Goal: Find contact information: Find contact information

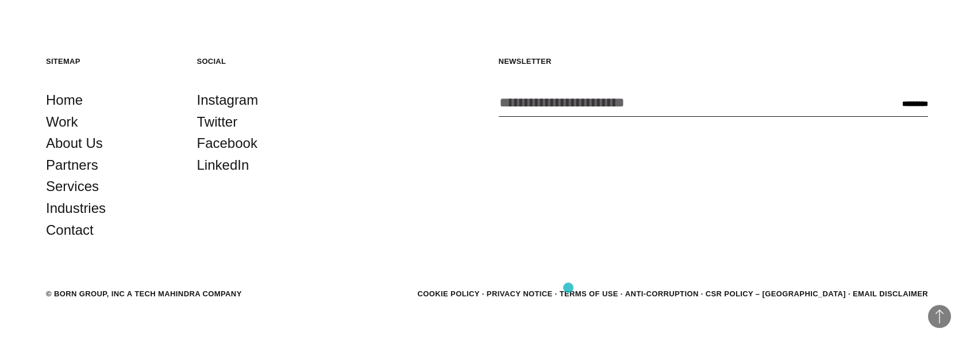
scroll to position [2757, 0]
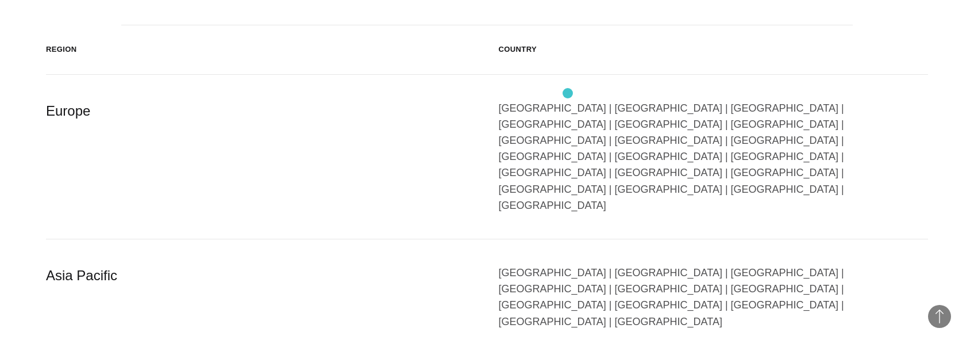
scroll to position [1942, 0]
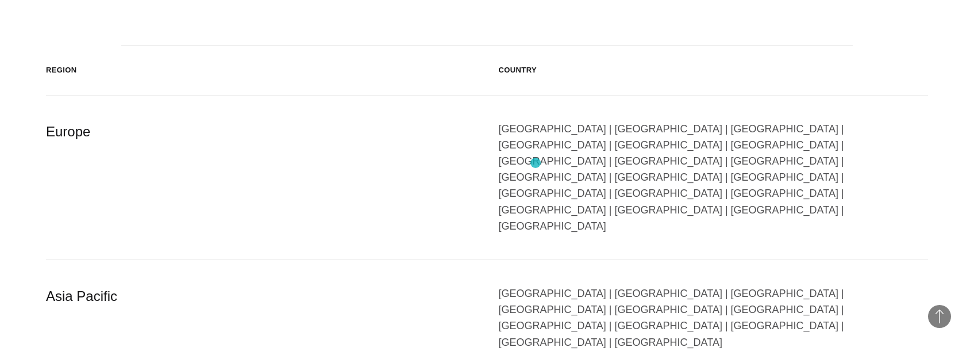
click at [536, 163] on div "Austria | Belgium | Bulgaria | Czech Republic | Denmark | Finland | France | Ge…" at bounding box center [714, 177] width 430 height 113
click at [529, 167] on div "Austria | Belgium | Bulgaria | Czech Republic | Denmark | Finland | France | Ge…" at bounding box center [714, 177] width 430 height 113
click at [522, 165] on div "Austria | Belgium | Bulgaria | Czech Republic | Denmark | Finland | France | Ge…" at bounding box center [714, 177] width 430 height 113
drag, startPoint x: 522, startPoint y: 165, endPoint x: 564, endPoint y: 168, distance: 42.1
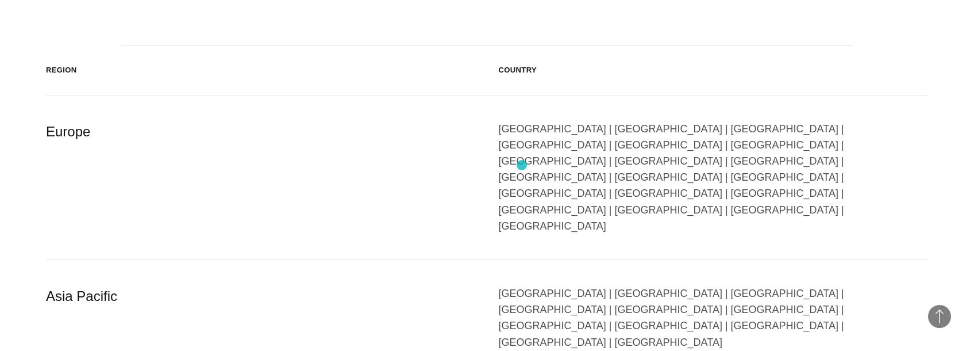
click at [564, 168] on div "Austria | Belgium | Bulgaria | Czech Republic | Denmark | Finland | France | Ge…" at bounding box center [714, 177] width 430 height 113
drag, startPoint x: 570, startPoint y: 167, endPoint x: 561, endPoint y: 166, distance: 9.3
click at [570, 167] on div "Austria | Belgium | Bulgaria | Czech Republic | Denmark | Finland | France | Ge…" at bounding box center [714, 177] width 430 height 113
click at [557, 166] on div "Austria | Belgium | Bulgaria | Czech Republic | Denmark | Finland | France | Ge…" at bounding box center [714, 177] width 430 height 113
drag, startPoint x: 557, startPoint y: 166, endPoint x: 536, endPoint y: 164, distance: 21.3
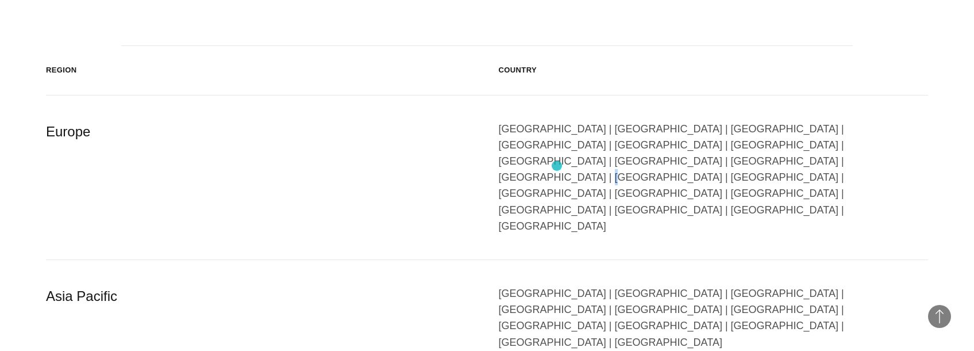
click at [536, 164] on div "Austria | Belgium | Bulgaria | Czech Republic | Denmark | Finland | France | Ge…" at bounding box center [714, 177] width 430 height 113
click at [277, 147] on div "Europe" at bounding box center [261, 177] width 430 height 113
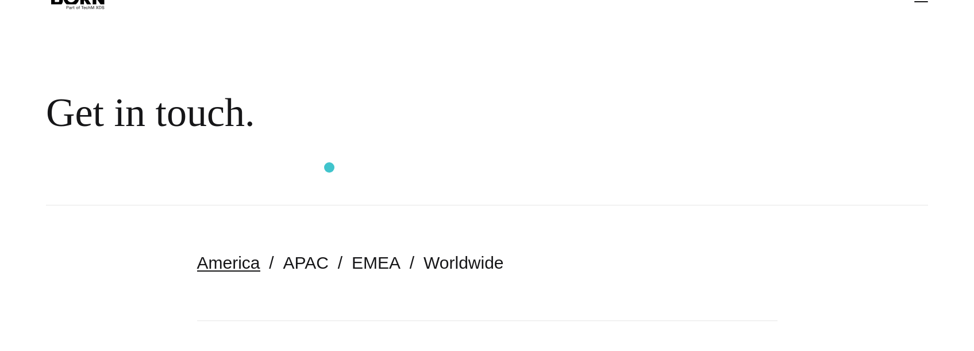
scroll to position [230, 0]
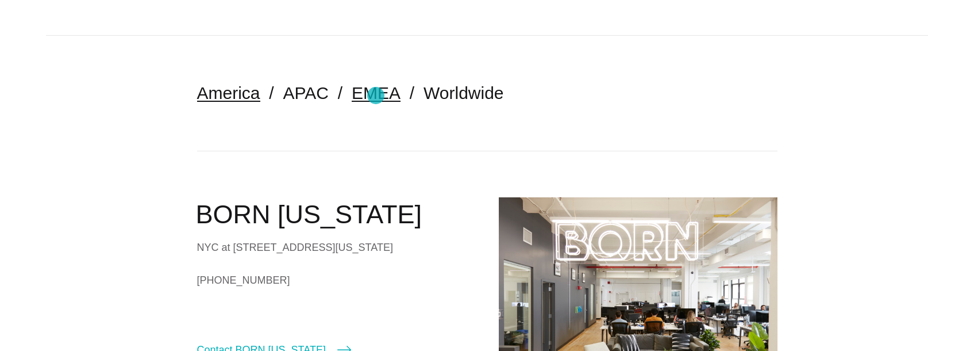
click at [376, 96] on link "EMEA" at bounding box center [376, 92] width 49 height 19
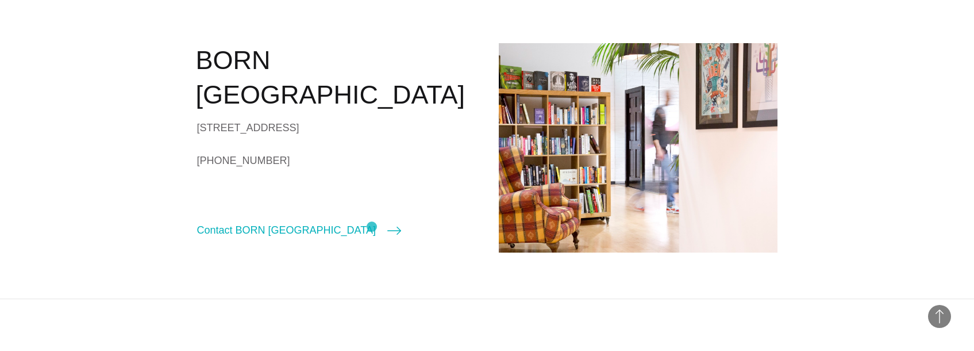
scroll to position [402, 0]
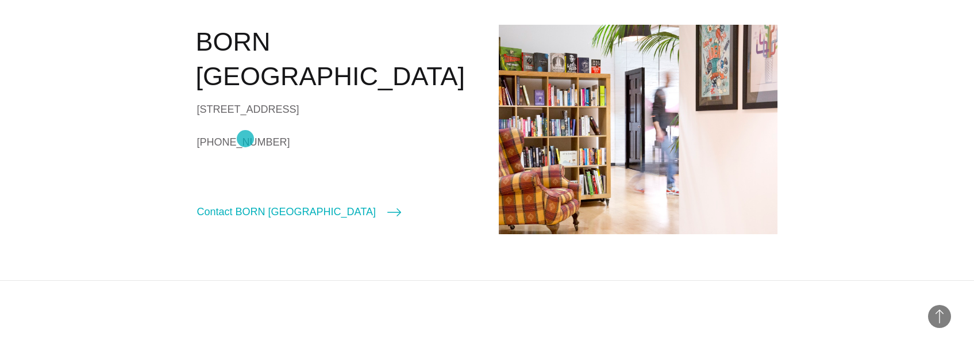
click at [245, 139] on link "[PHONE_NUMBER]" at bounding box center [336, 141] width 279 height 17
click at [344, 203] on div "BORN [GEOGRAPHIC_DATA] [STREET_ADDRESS] [PHONE_NUMBER] Contact BORN [GEOGRAPHIC…" at bounding box center [336, 122] width 279 height 195
